Goal: Information Seeking & Learning: Check status

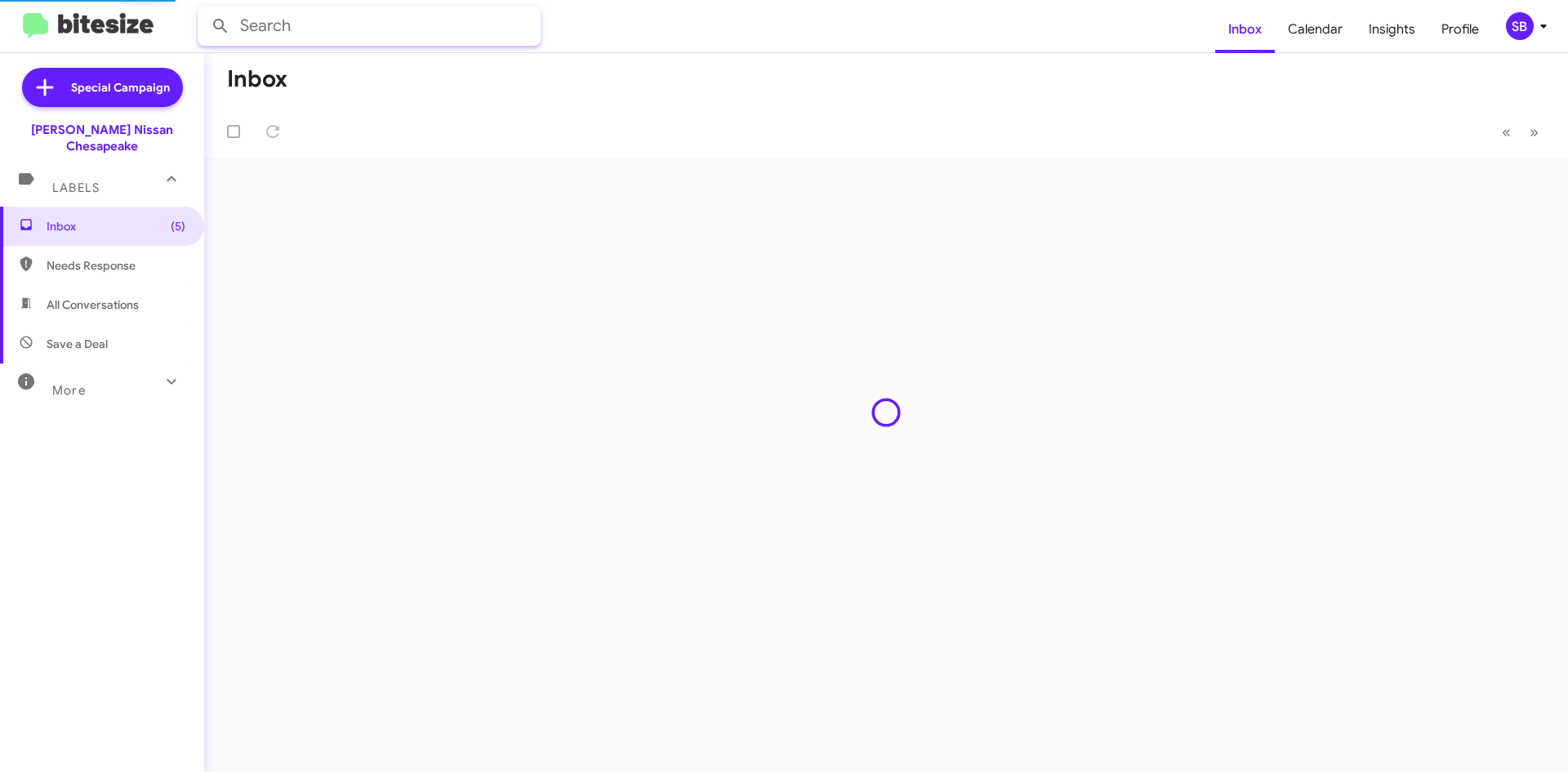
click at [319, 20] on input "text" at bounding box center [369, 26] width 343 height 39
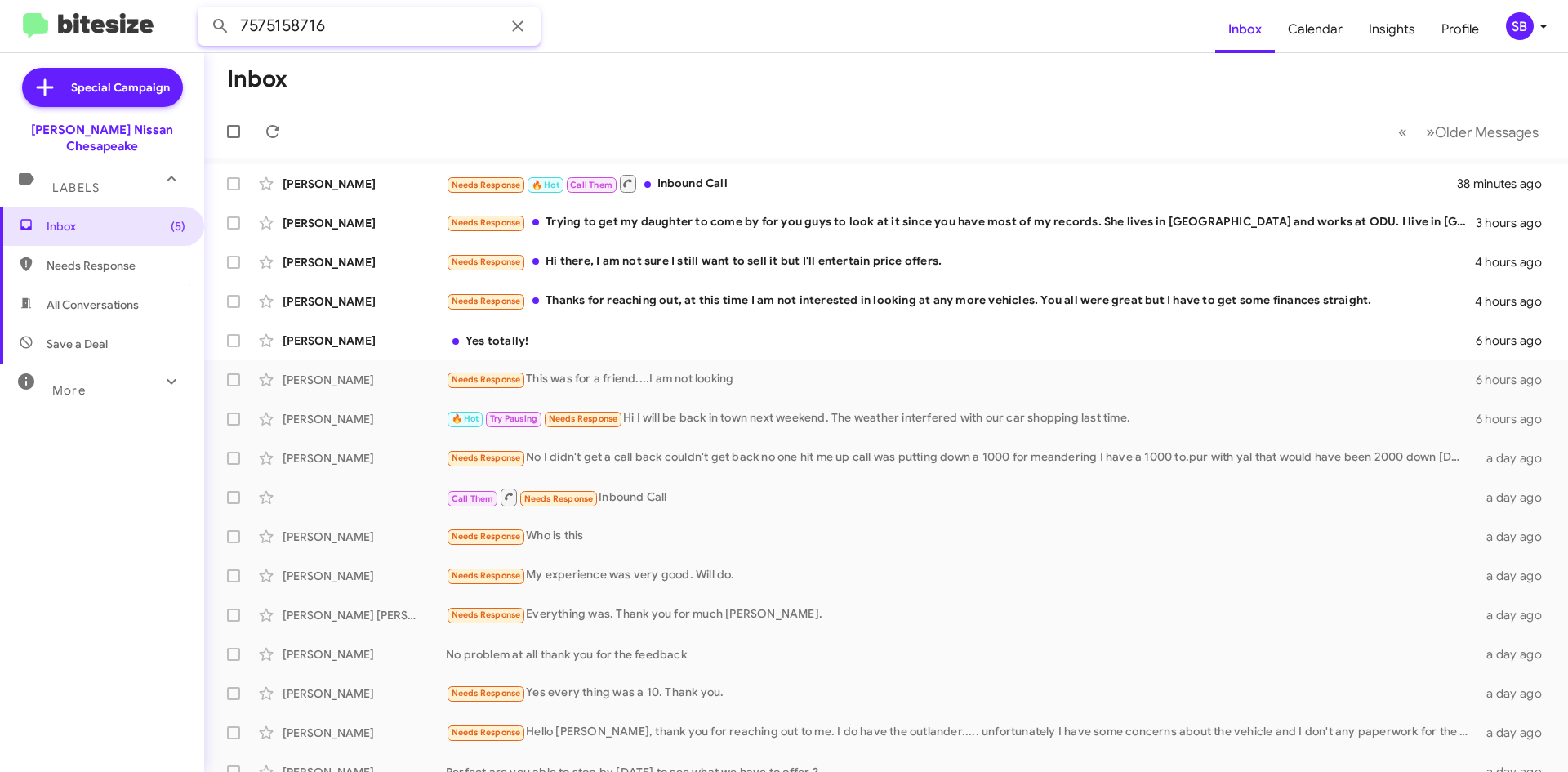
type input "7575158716"
click at [204, 10] on button at bounding box center [220, 26] width 32 height 32
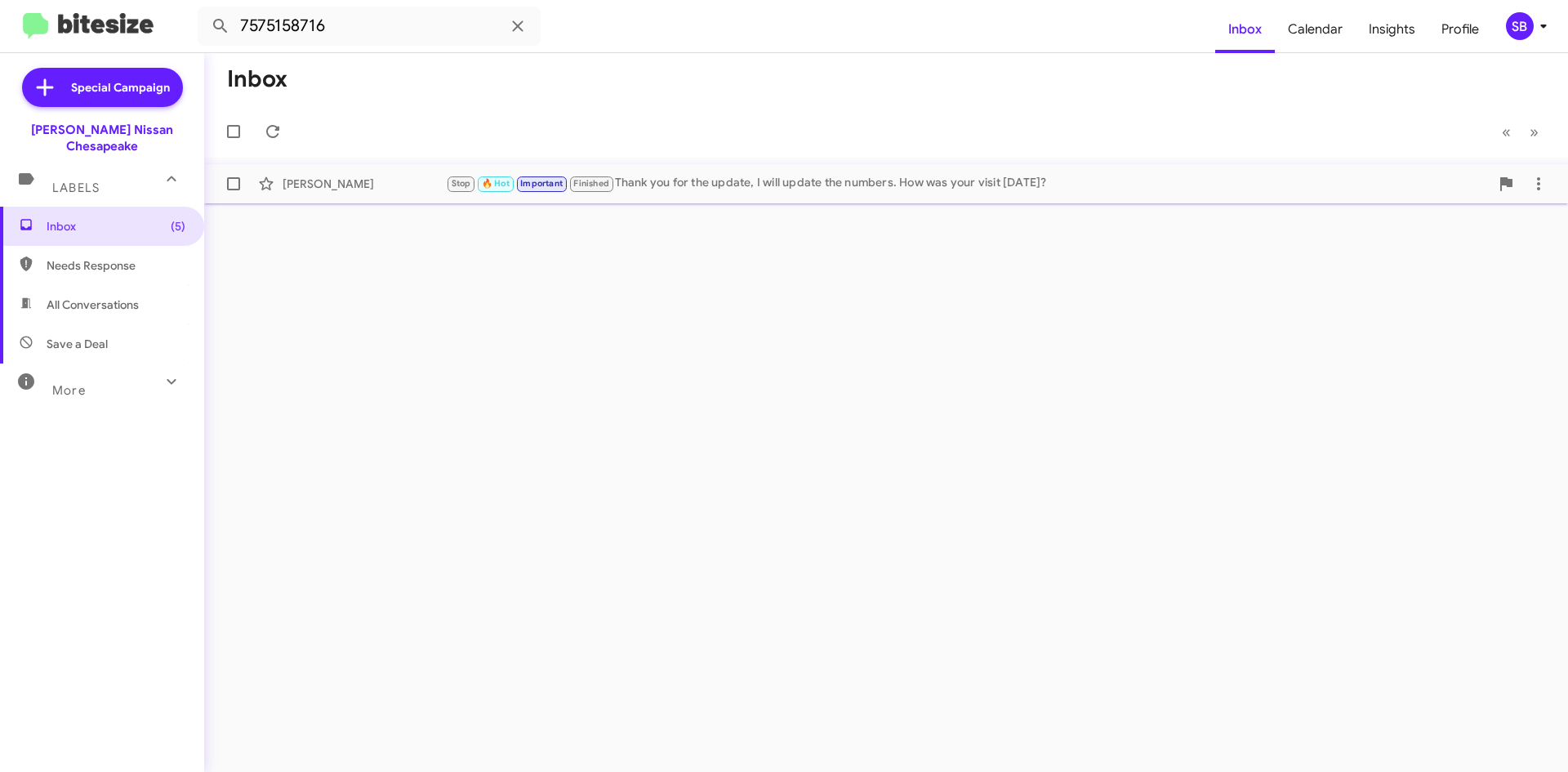
click at [735, 188] on div "Stop 🔥 Hot Important Finished Thank you for the update, I will update the numbe…" at bounding box center [967, 183] width 1043 height 19
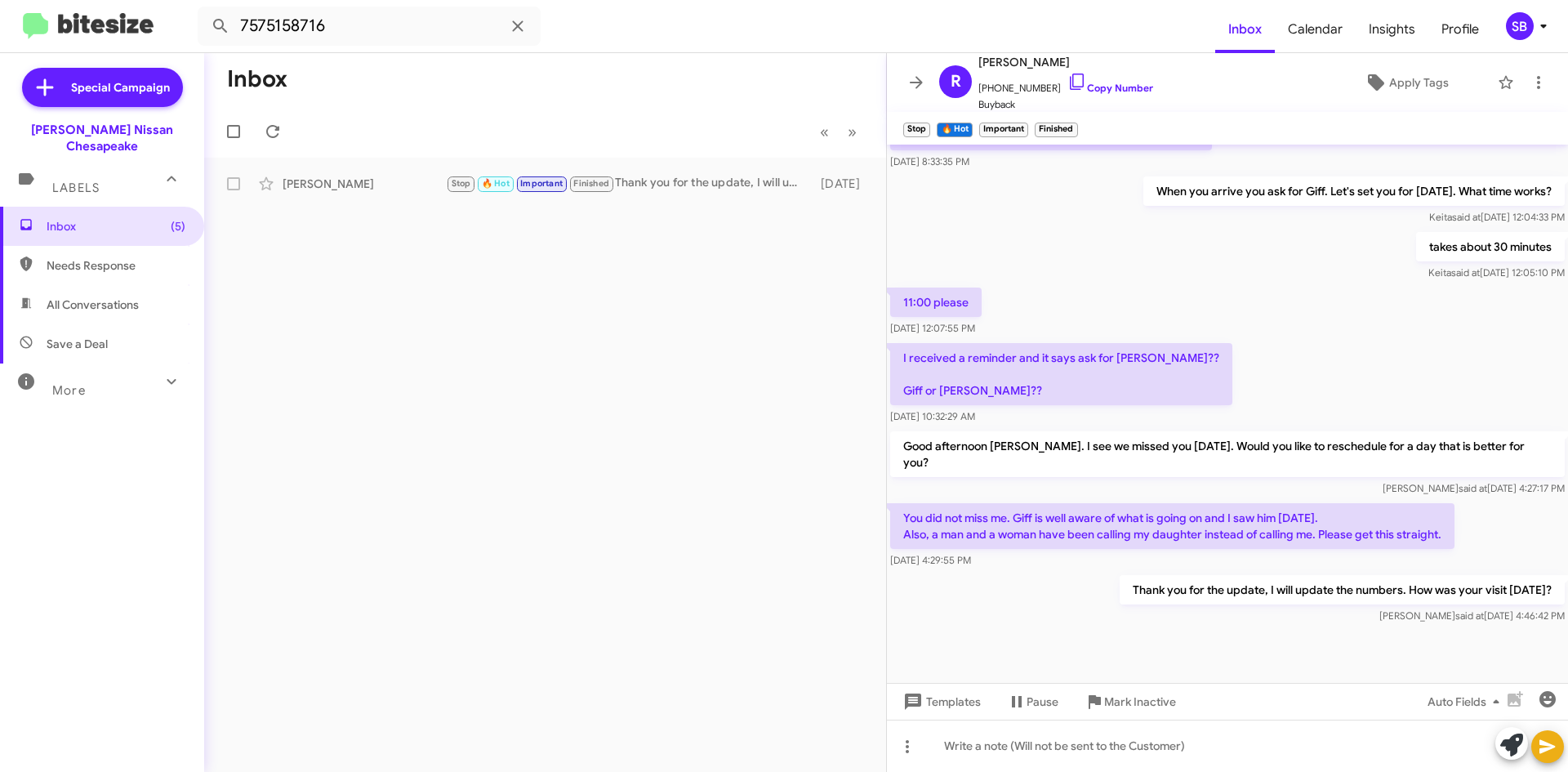
scroll to position [694, 0]
